Goal: Information Seeking & Learning: Learn about a topic

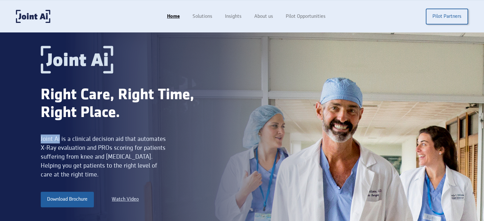
drag, startPoint x: 41, startPoint y: 139, endPoint x: 60, endPoint y: 138, distance: 19.4
click at [60, 138] on div "Joint Ai is a clinical decision aid that automates X-Ray evaluation and PROs sc…" at bounding box center [104, 157] width 127 height 45
copy div "Joint Ai"
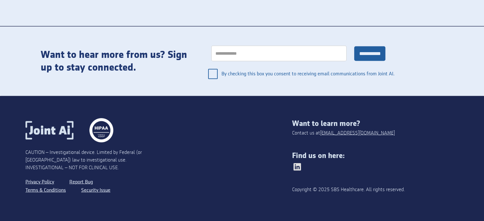
scroll to position [1347, 0]
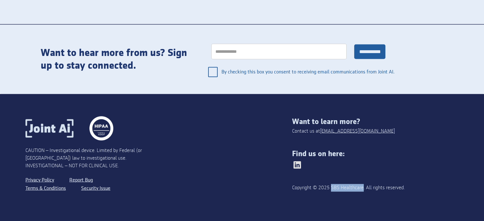
drag, startPoint x: 335, startPoint y: 189, endPoint x: 367, endPoint y: 187, distance: 32.0
click at [367, 187] on div "Copyright © 2025 SBS Healthcare. All rights reserved." at bounding box center [358, 188] width 133 height 8
click at [303, 162] on img at bounding box center [297, 165] width 10 height 10
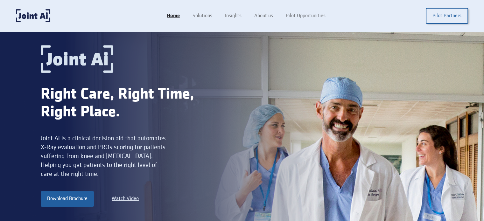
scroll to position [0, 0]
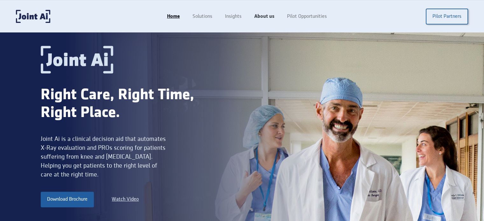
click at [264, 15] on link "About us" at bounding box center [264, 17] width 33 height 12
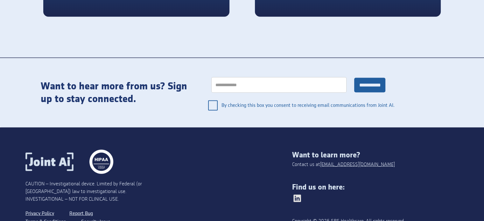
scroll to position [1347, 0]
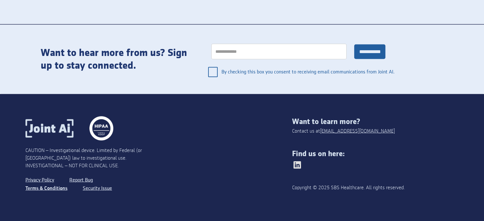
drag, startPoint x: 43, startPoint y: 188, endPoint x: 48, endPoint y: 187, distance: 5.9
click at [43, 188] on link "Terms & Conditions" at bounding box center [46, 189] width 42 height 8
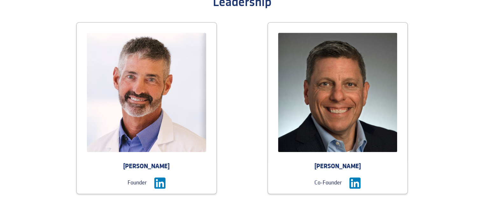
scroll to position [701, 0]
